Goal: Task Accomplishment & Management: Use online tool/utility

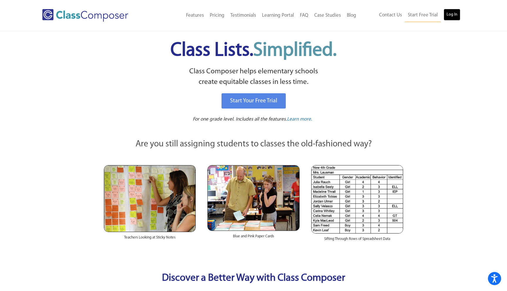
click at [449, 13] on link "Log In" at bounding box center [452, 15] width 17 height 12
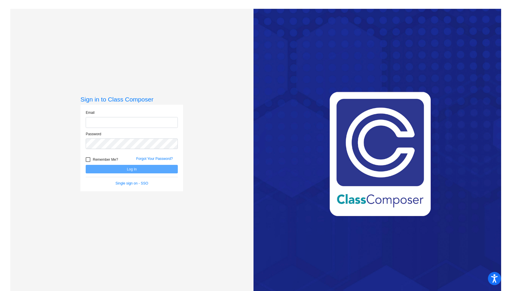
click at [112, 124] on input "email" at bounding box center [132, 122] width 92 height 11
type input "[PERSON_NAME][EMAIL_ADDRESS][PERSON_NAME][DOMAIN_NAME]"
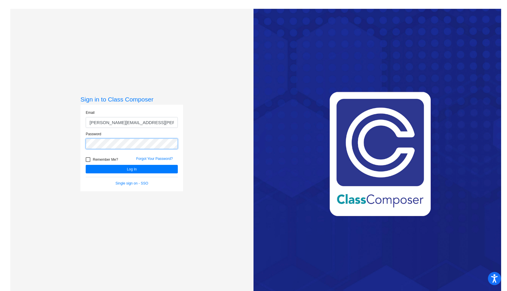
click at [86, 165] on button "Log In" at bounding box center [132, 169] width 92 height 9
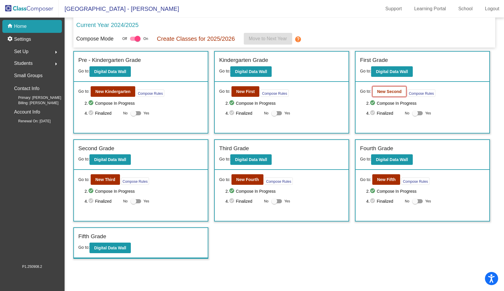
click at [397, 92] on b "New Second" at bounding box center [389, 91] width 24 height 5
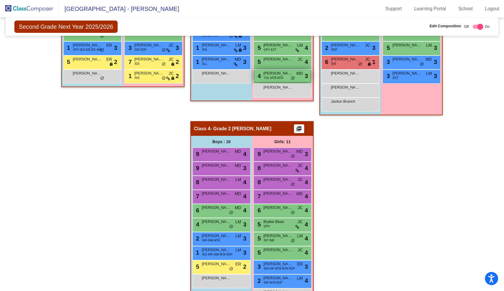
scroll to position [268, 0]
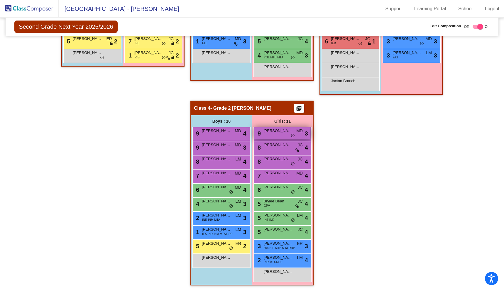
click at [288, 132] on span "[PERSON_NAME]" at bounding box center [277, 131] width 29 height 6
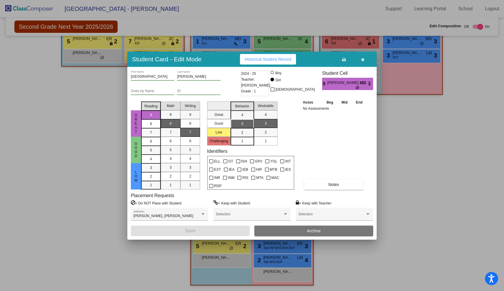
click at [365, 60] on button "button" at bounding box center [362, 59] width 19 height 11
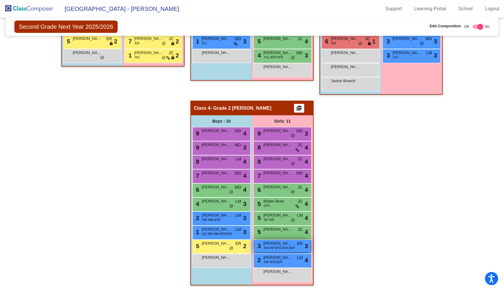
click at [276, 248] on span "504 HIP MTB MTA RDP" at bounding box center [279, 248] width 31 height 4
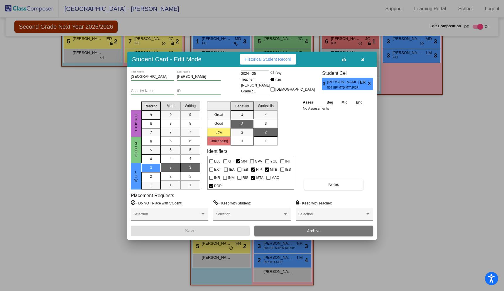
click at [432, 160] on div at bounding box center [252, 145] width 504 height 291
